Goal: Task Accomplishment & Management: Manage account settings

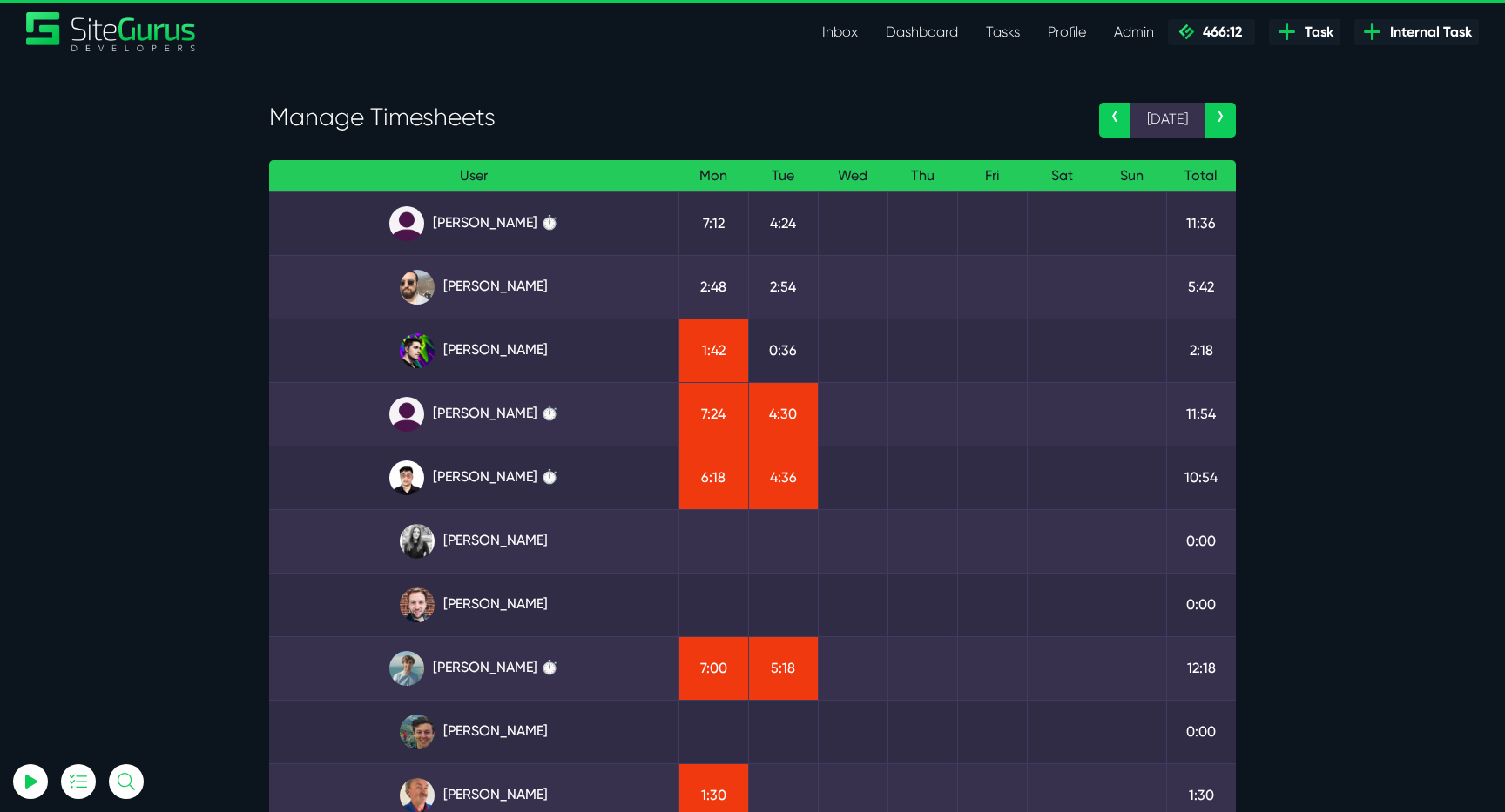
click at [464, 343] on link "[PERSON_NAME]" at bounding box center [474, 351] width 382 height 35
click at [1233, 387] on td "11:54" at bounding box center [1200, 414] width 70 height 63
